Goal: Information Seeking & Learning: Learn about a topic

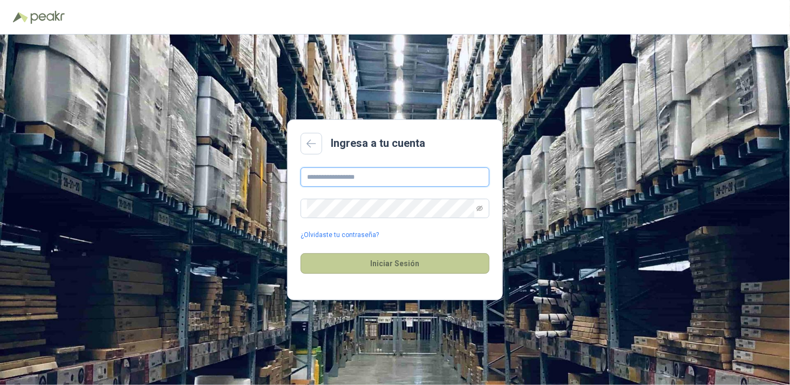
type input "**********"
click at [405, 261] on button "Iniciar Sesión" at bounding box center [395, 263] width 189 height 21
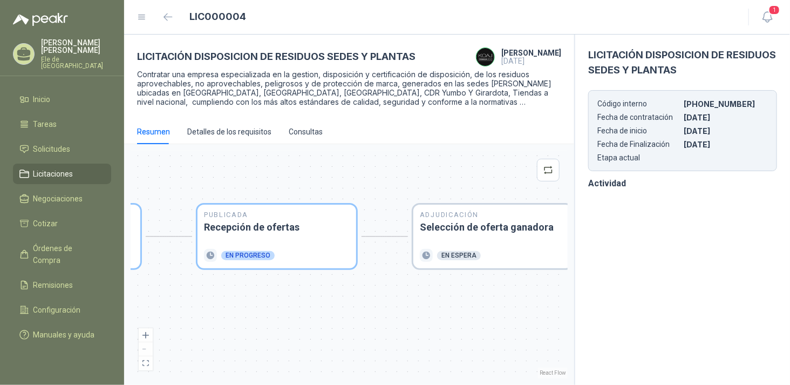
drag, startPoint x: 0, startPoint y: 0, endPoint x: 56, endPoint y: 166, distance: 174.8
click at [56, 168] on span "Licitaciones" at bounding box center [53, 174] width 40 height 12
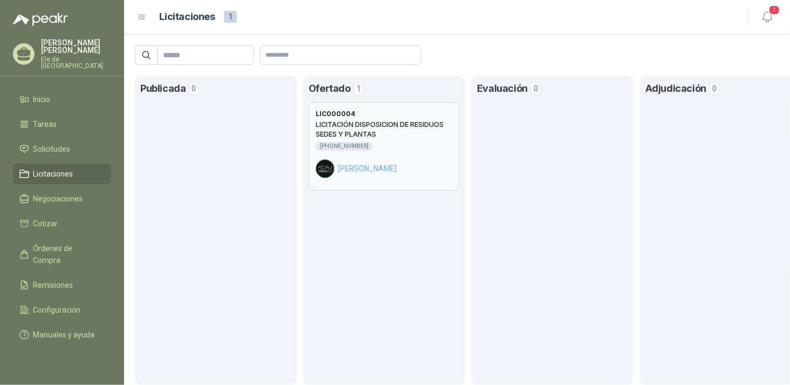
click at [350, 119] on h2 "LICITACIÓN DISPOSICION DE RESIDUOS SEDES Y PLANTAS" at bounding box center [384, 128] width 137 height 19
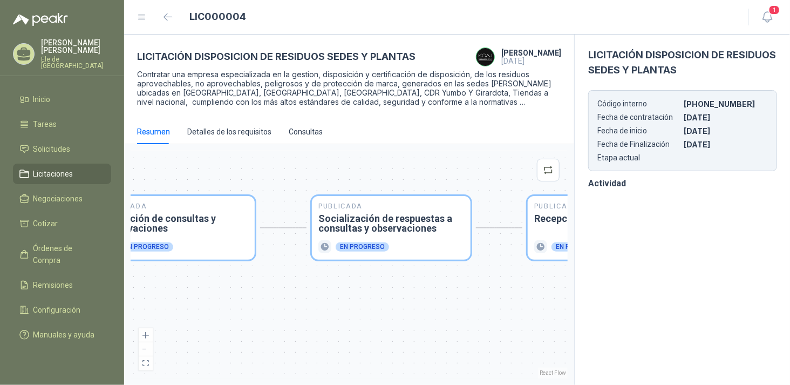
drag, startPoint x: 381, startPoint y: 308, endPoint x: 202, endPoint y: 293, distance: 179.3
click at [202, 293] on div "Publicada Envío de invitación a oferentes Finalizado Publicada Recepción de con…" at bounding box center [349, 265] width 437 height 228
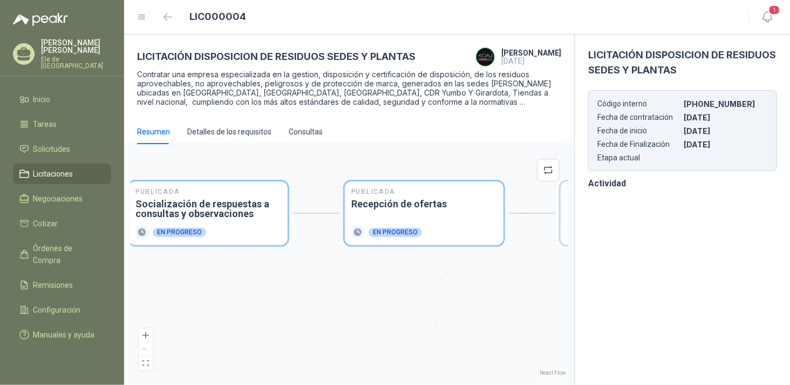
drag, startPoint x: 390, startPoint y: 289, endPoint x: 208, endPoint y: 275, distance: 182.4
click at [208, 275] on div "Publicada Envío de invitación a oferentes Finalizado Publicada Recepción de con…" at bounding box center [349, 265] width 437 height 228
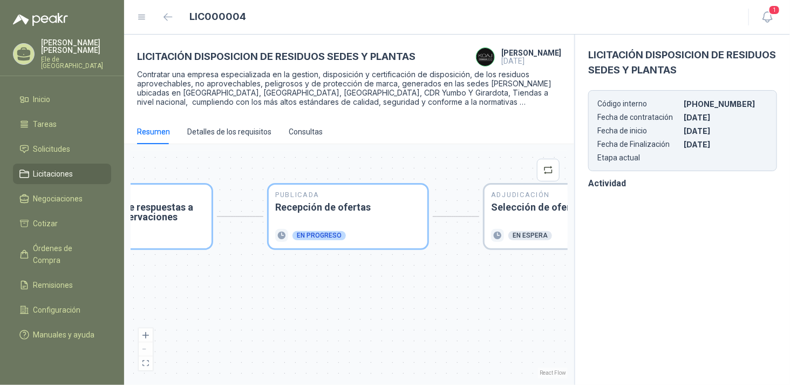
drag, startPoint x: 283, startPoint y: 282, endPoint x: 215, endPoint y: 280, distance: 68.6
click at [201, 282] on div "Publicada Envío de invitación a oferentes Finalizado Publicada Recepción de con…" at bounding box center [349, 265] width 437 height 228
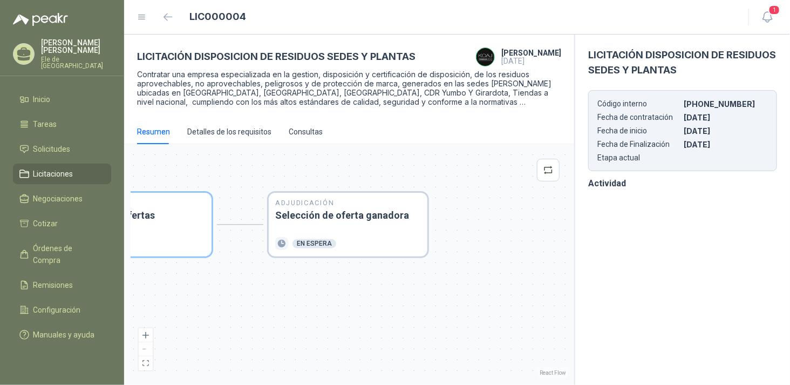
drag, startPoint x: 410, startPoint y: 289, endPoint x: 277, endPoint y: 297, distance: 133.5
click at [277, 297] on div "Publicada Envío de invitación a oferentes Finalizado Publicada Recepción de con…" at bounding box center [349, 265] width 437 height 228
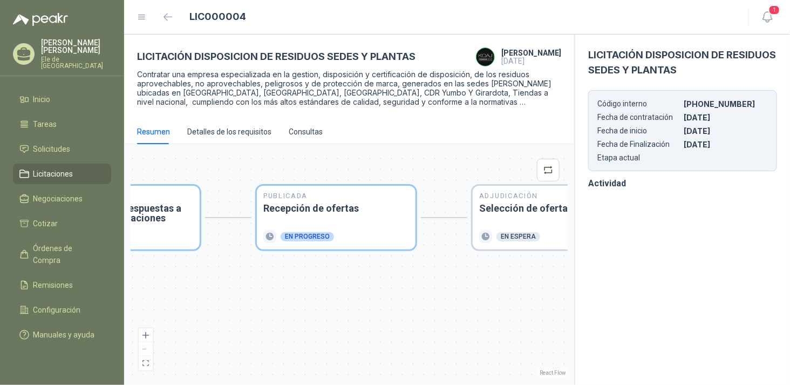
drag, startPoint x: 422, startPoint y: 289, endPoint x: 482, endPoint y: 290, distance: 60.5
click at [482, 290] on div "Publicada Envío de invitación a oferentes Finalizado Publicada Recepción de con…" at bounding box center [349, 265] width 437 height 228
